Goal: Information Seeking & Learning: Learn about a topic

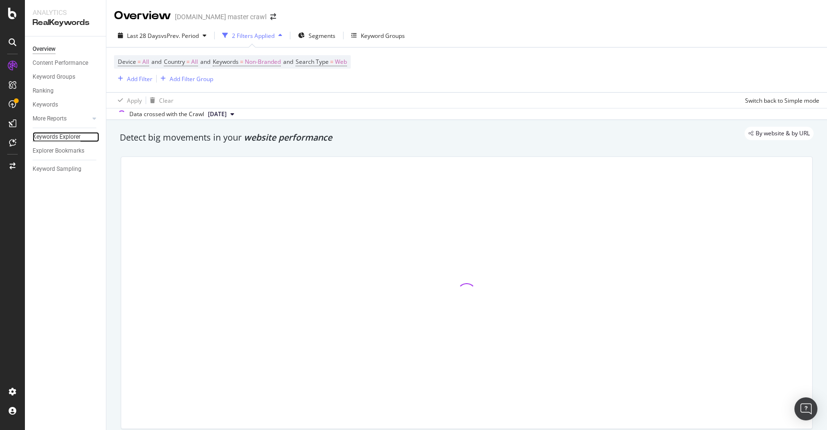
click at [68, 136] on div "Keywords Explorer" at bounding box center [57, 137] width 48 height 10
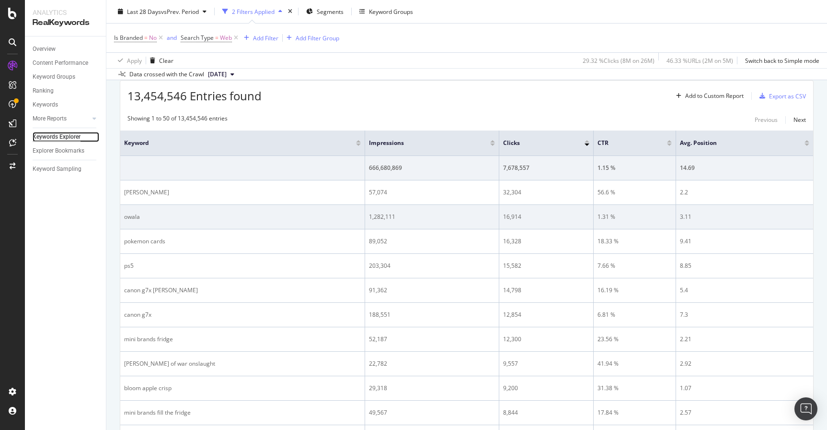
scroll to position [286, 0]
